Goal: Information Seeking & Learning: Learn about a topic

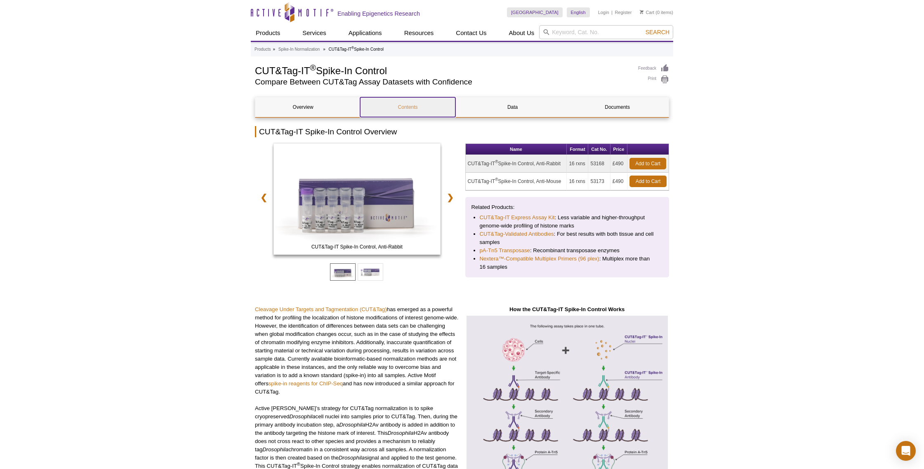
click at [415, 106] on link "Contents" at bounding box center [407, 107] width 95 height 20
drag, startPoint x: 533, startPoint y: 220, endPoint x: 714, endPoint y: 7, distance: 279.0
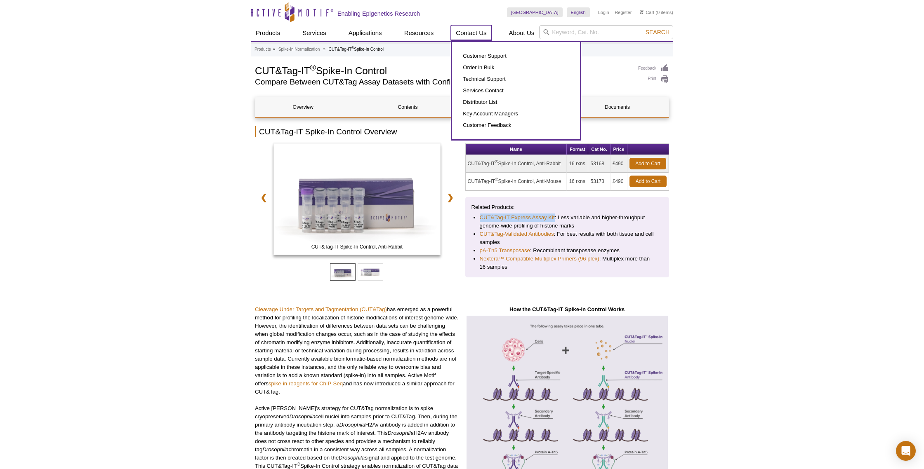
click at [475, 32] on link "Contact Us" at bounding box center [471, 33] width 40 height 16
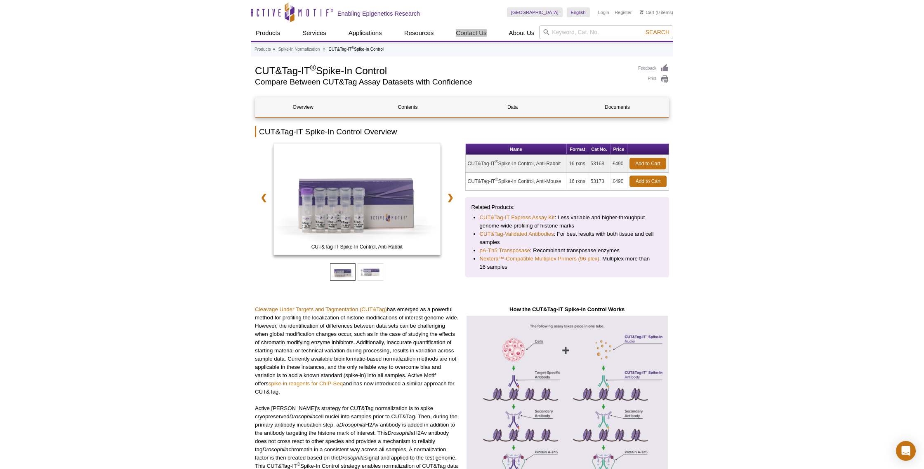
drag, startPoint x: 482, startPoint y: 33, endPoint x: 610, endPoint y: 5, distance: 130.4
drag, startPoint x: 468, startPoint y: 163, endPoint x: 561, endPoint y: 162, distance: 93.6
click at [561, 162] on td "CUT&Tag-IT ® Spike-In Control, Anti-Rabbit" at bounding box center [515, 164] width 101 height 18
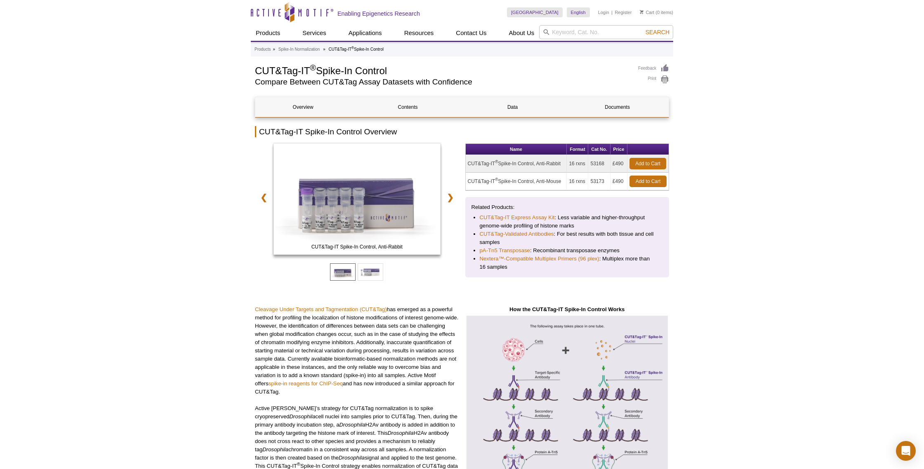
copy td "CUT&Tag-IT ® Spike-In Control, Anti-Rabbit"
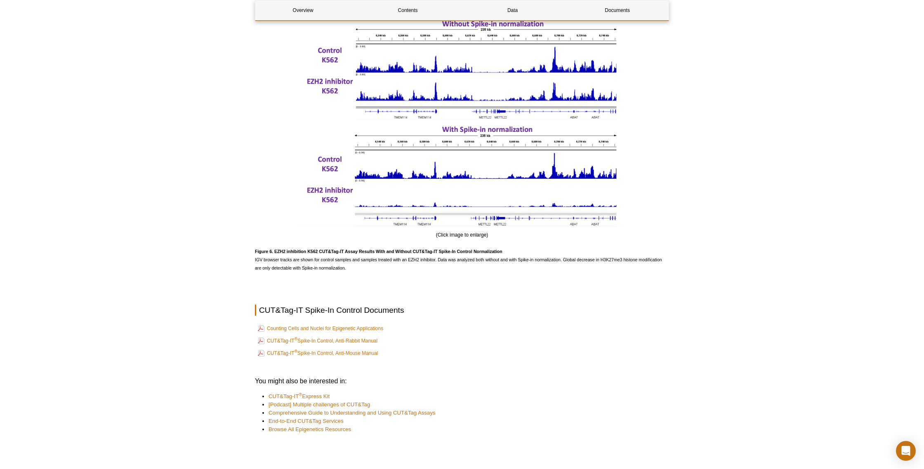
scroll to position [1597, 0]
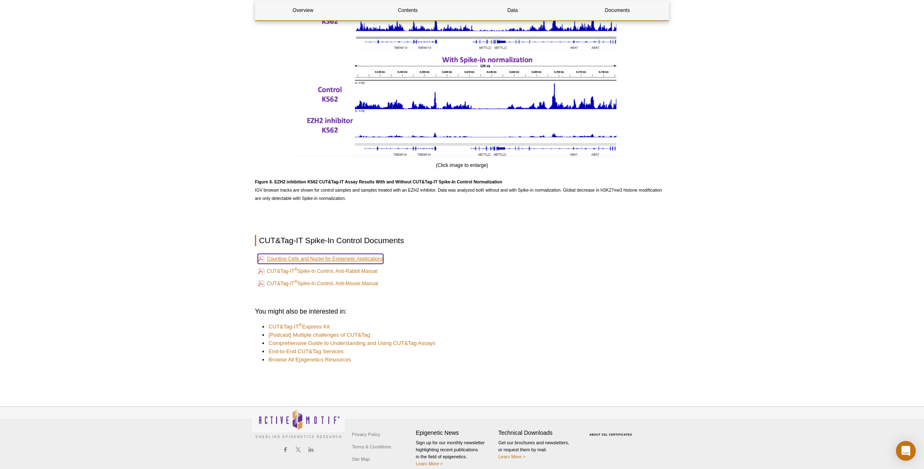
click at [376, 260] on link "Counting Cells and Nuclei for Epigenetic Applications" at bounding box center [320, 259] width 125 height 10
click at [332, 274] on link "CUT&Tag-IT ® Spike-In Control, Anti-Rabbit Manual" at bounding box center [318, 271] width 120 height 10
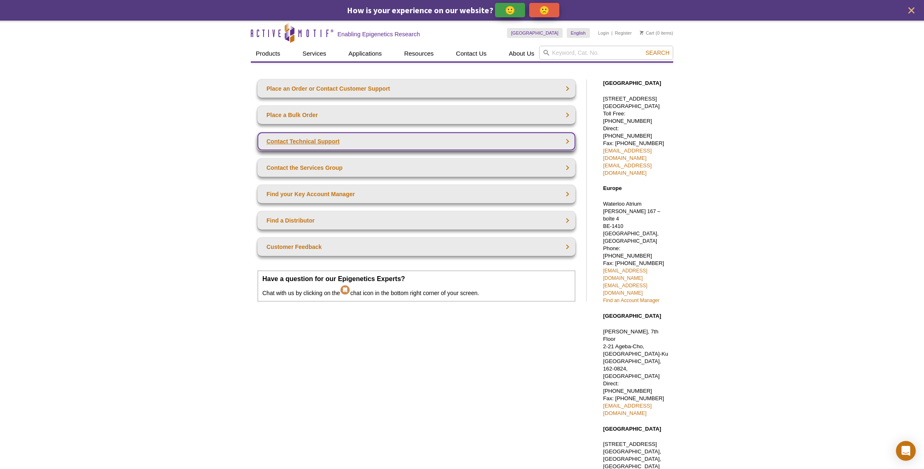
click at [566, 136] on link "Contact Technical Support" at bounding box center [416, 141] width 318 height 18
